Goal: Task Accomplishment & Management: Manage account settings

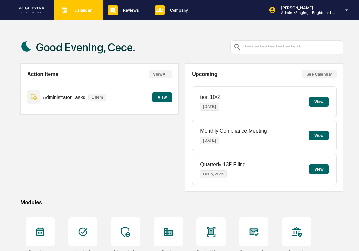
click at [74, 9] on p "Calendar" at bounding box center [82, 10] width 26 height 5
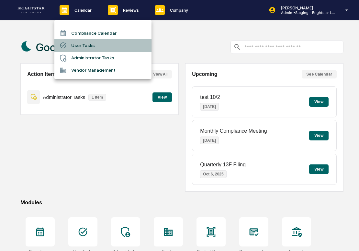
click at [86, 45] on li "User Tasks" at bounding box center [102, 45] width 97 height 12
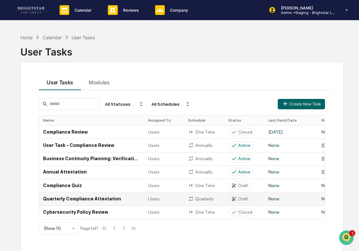
click at [112, 202] on td "Quarterly Compliance Attestation" at bounding box center [91, 198] width 105 height 13
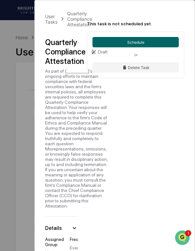
click at [78, 48] on div "Quarterly Compliance Attestation" at bounding box center [65, 52] width 40 height 28
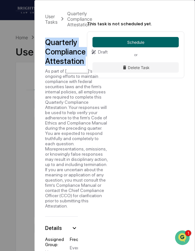
click at [78, 48] on div "Quarterly Compliance Attestation" at bounding box center [65, 52] width 40 height 28
click at [52, 119] on div "As part of [___________]’s ongoing efforts to maintain compliance with federal …" at bounding box center [76, 138] width 63 height 140
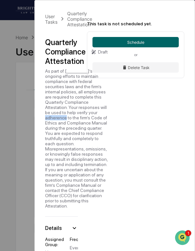
click at [52, 119] on div "As part of [___________]’s ongoing efforts to maintain compliance with federal …" at bounding box center [76, 138] width 63 height 140
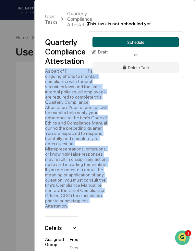
click at [52, 119] on div "As part of [___________]’s ongoing efforts to maintain compliance with federal …" at bounding box center [76, 138] width 63 height 140
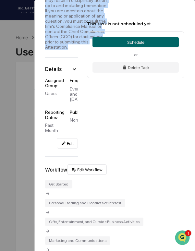
scroll to position [197, 0]
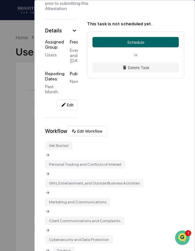
click at [109, 114] on div "User Tasks Quarterly Compliance Attestation Quarterly Compliance Attestation Dr…" at bounding box center [115, 160] width 160 height 714
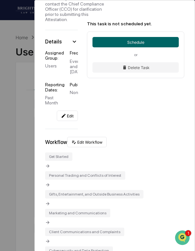
scroll to position [180, 0]
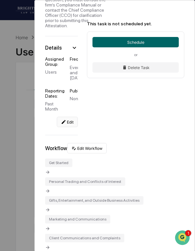
click at [67, 127] on button "Edit" at bounding box center [67, 122] width 21 height 10
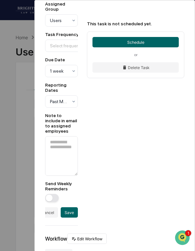
scroll to position [315, 0]
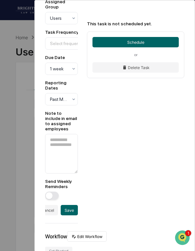
click at [25, 109] on div "**********" at bounding box center [97, 125] width 195 height 251
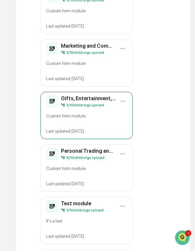
click at [93, 116] on div "Custom form module" at bounding box center [86, 118] width 81 height 11
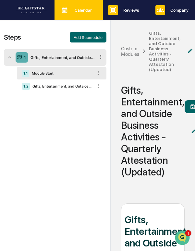
click at [71, 15] on div "Calendar Manage Tasks" at bounding box center [78, 10] width 42 height 10
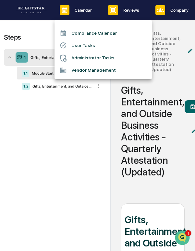
click at [82, 48] on li "User Tasks" at bounding box center [102, 45] width 97 height 12
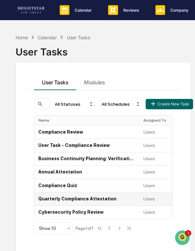
click at [93, 201] on td "Quarterly Compliance Attestation" at bounding box center [86, 198] width 105 height 13
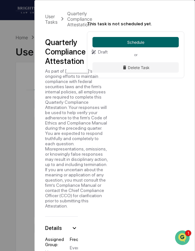
click at [68, 52] on div "Quarterly Compliance Attestation" at bounding box center [65, 52] width 40 height 28
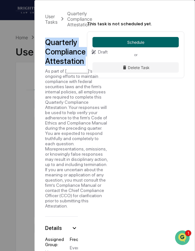
click at [68, 52] on div "Quarterly Compliance Attestation" at bounding box center [65, 52] width 40 height 28
copy div "Quarterly Compliance Attestation"
click at [83, 97] on div "As part of [___________]’s ongoing efforts to maintain compliance with federal …" at bounding box center [76, 138] width 63 height 140
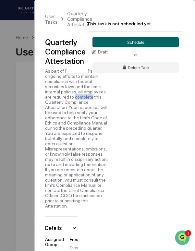
click at [83, 97] on div "As part of [___________]’s ongoing efforts to maintain compliance with federal …" at bounding box center [76, 138] width 63 height 140
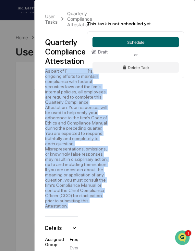
click at [83, 97] on div "As part of [___________]’s ongoing efforts to maintain compliance with federal …" at bounding box center [76, 138] width 63 height 140
copy div "As part of [___________]’s ongoing efforts to maintain compliance with federal …"
click at [67, 44] on div "Quarterly Compliance Attestation" at bounding box center [65, 52] width 40 height 28
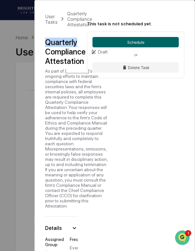
click at [67, 44] on div "Quarterly Compliance Attestation" at bounding box center [65, 52] width 40 height 28
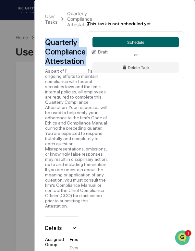
click at [67, 44] on div "Quarterly Compliance Attestation" at bounding box center [65, 52] width 40 height 28
copy div "Quarterly Compliance Attestation"
click at [73, 100] on div "As part of [___________]’s ongoing efforts to maintain compliance with federal …" at bounding box center [76, 138] width 63 height 140
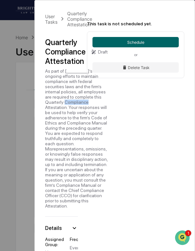
click at [73, 100] on div "As part of [___________]’s ongoing efforts to maintain compliance with federal …" at bounding box center [76, 138] width 63 height 140
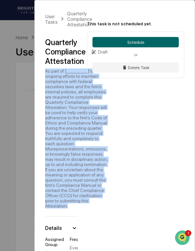
click at [73, 100] on div "As part of [___________]’s ongoing efforts to maintain compliance with federal …" at bounding box center [76, 138] width 63 height 140
copy div "As part of [___________]’s ongoing efforts to maintain compliance with federal …"
click at [63, 87] on div "As part of [___________]’s ongoing efforts to maintain compliance with federal …" at bounding box center [76, 138] width 63 height 140
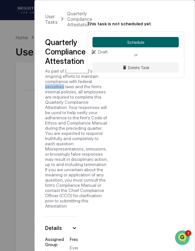
click at [63, 87] on div "As part of [___________]’s ongoing efforts to maintain compliance with federal …" at bounding box center [76, 138] width 63 height 140
click at [71, 120] on div "As part of [___________]’s ongoing efforts to maintain compliance with federal …" at bounding box center [76, 138] width 63 height 140
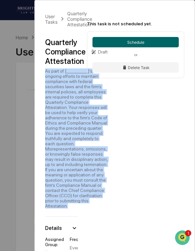
click at [71, 120] on div "As part of [___________]’s ongoing efforts to maintain compliance with federal …" at bounding box center [76, 138] width 63 height 140
copy div "As part of [___________]’s ongoing efforts to maintain compliance with federal …"
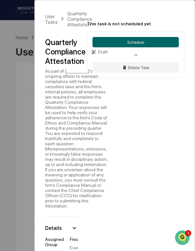
click at [65, 47] on div "Quarterly Compliance Attestation" at bounding box center [65, 52] width 40 height 28
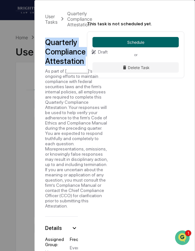
click at [65, 47] on div "Quarterly Compliance Attestation" at bounding box center [65, 52] width 40 height 28
copy div "Quarterly Compliance Attestation"
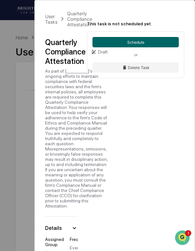
click at [59, 108] on div "As part of [___________]’s ongoing efforts to maintain compliance with federal …" at bounding box center [76, 138] width 63 height 140
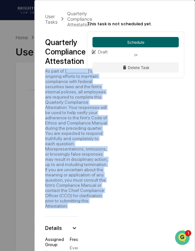
click at [59, 108] on div "As part of [___________]’s ongoing efforts to maintain compliance with federal …" at bounding box center [76, 138] width 63 height 140
copy div "As part of [___________]’s ongoing efforts to maintain compliance with federal …"
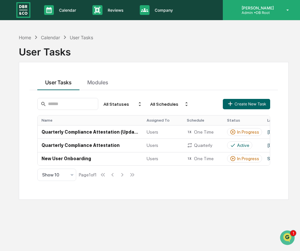
click at [279, 16] on div "[PERSON_NAME] Admin • DB Root" at bounding box center [261, 10] width 77 height 20
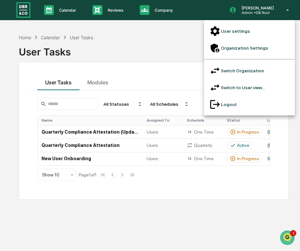
click at [143, 34] on div at bounding box center [150, 125] width 300 height 251
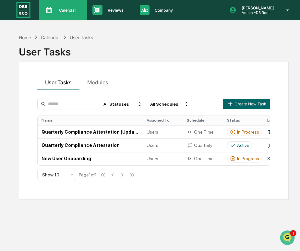
click at [71, 11] on p "Calendar" at bounding box center [67, 10] width 26 height 5
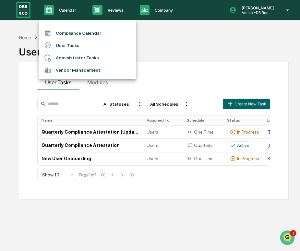
click at [157, 12] on div at bounding box center [150, 125] width 300 height 251
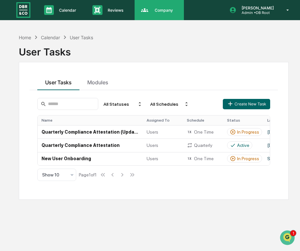
click at [164, 13] on div "Company People, Data, Settings" at bounding box center [158, 10] width 43 height 10
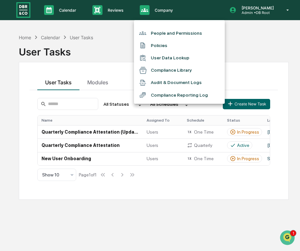
click at [170, 34] on li "People and Permissions" at bounding box center [179, 33] width 91 height 12
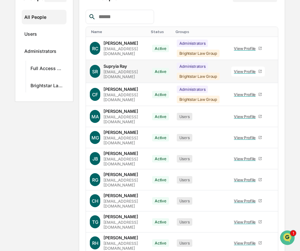
scroll to position [100, 0]
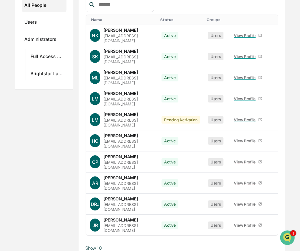
scroll to position [87, 0]
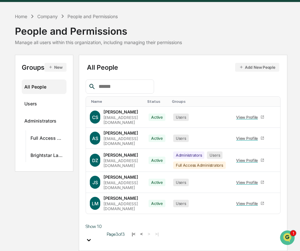
scroll to position [0, 0]
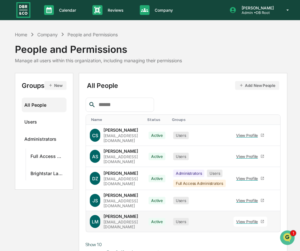
click at [129, 219] on div "[EMAIL_ADDRESS][DOMAIN_NAME]" at bounding box center [121, 224] width 37 height 10
copy div "[EMAIL_ADDRESS][DOMAIN_NAME]"
click at [145, 249] on button "<" at bounding box center [141, 252] width 6 height 6
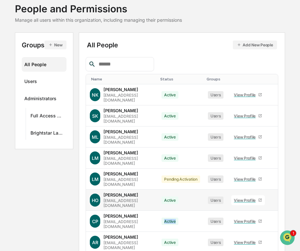
scroll to position [87, 0]
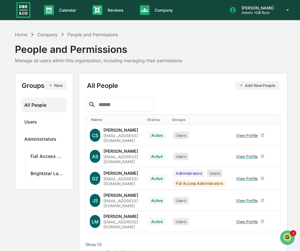
click at [145, 249] on button "<" at bounding box center [141, 252] width 6 height 6
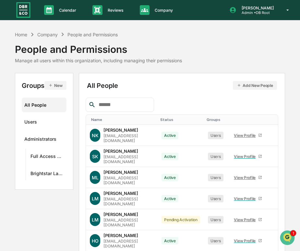
click at [167, 235] on td "Active" at bounding box center [180, 240] width 46 height 21
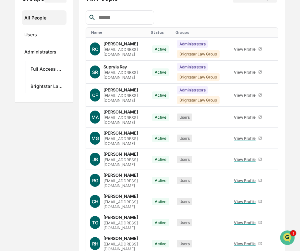
scroll to position [0, 0]
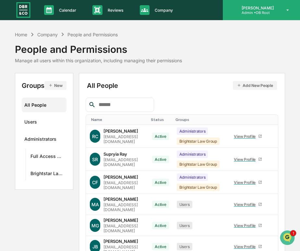
click at [267, 13] on p "Admin • DB Root" at bounding box center [256, 12] width 40 height 5
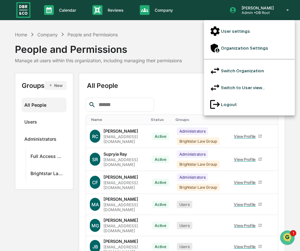
click at [256, 62] on li "Switch Organization" at bounding box center [249, 70] width 91 height 17
